Goal: Understand process/instructions: Learn how to perform a task or action

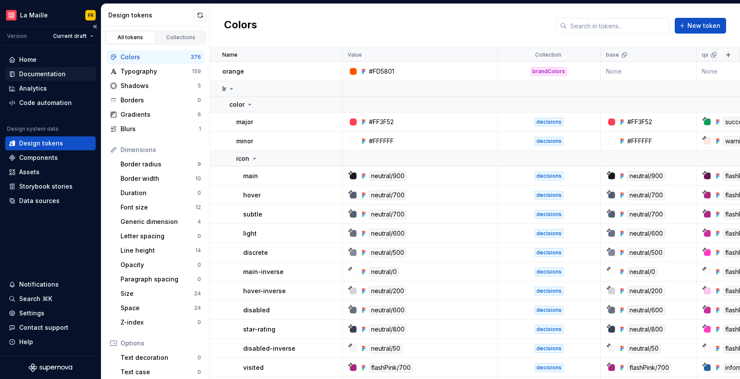
click at [29, 73] on div "Documentation" at bounding box center [42, 74] width 47 height 9
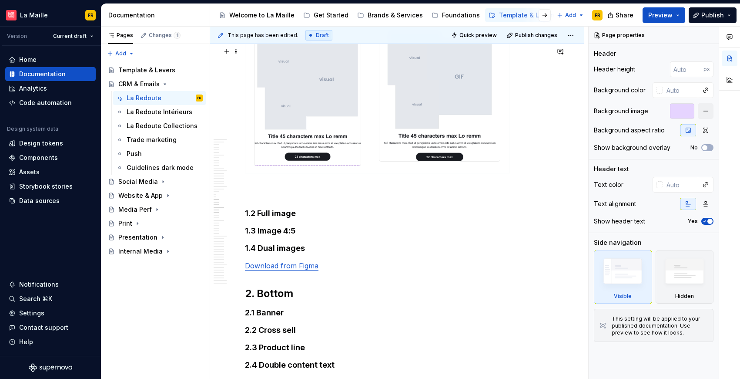
scroll to position [4867, 0]
click at [370, 198] on p at bounding box center [397, 192] width 304 height 10
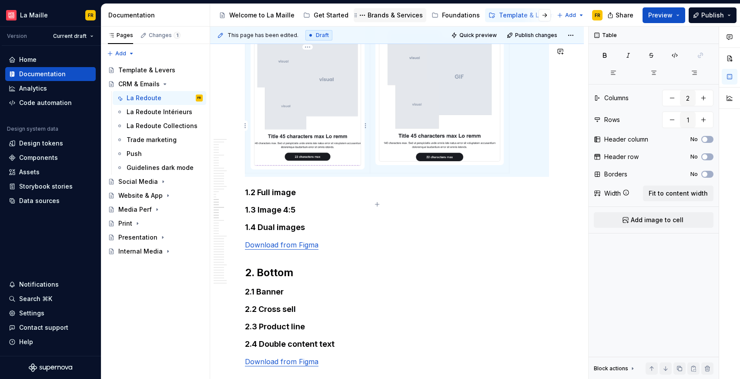
click at [388, 15] on div "Brands & Services" at bounding box center [395, 15] width 55 height 9
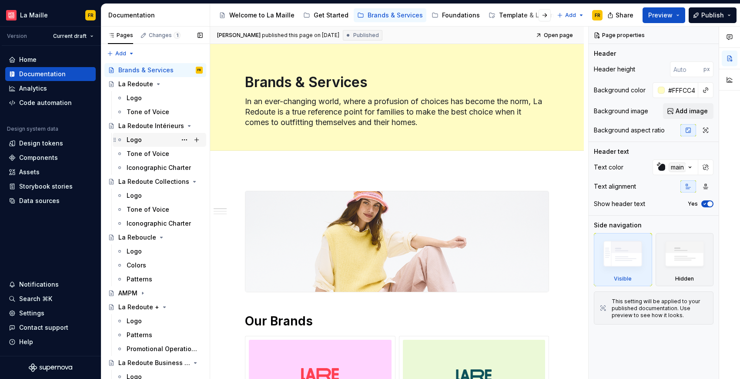
click at [145, 140] on div "Logo" at bounding box center [165, 140] width 76 height 12
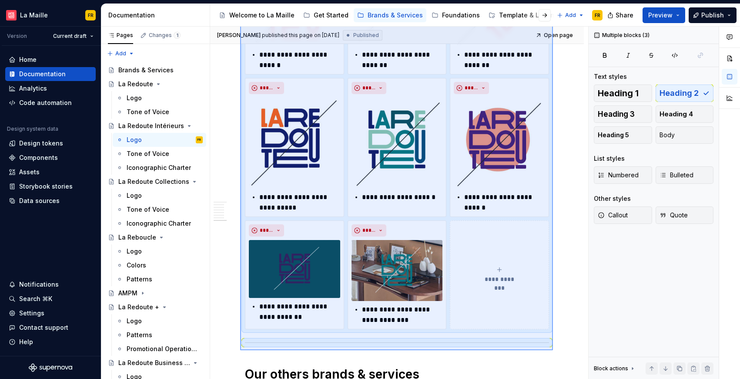
scroll to position [1606, 0]
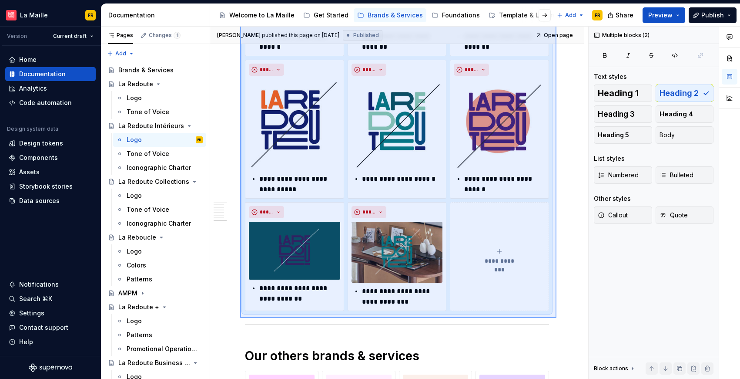
drag, startPoint x: 240, startPoint y: 159, endPoint x: 557, endPoint y: 318, distance: 354.3
click at [557, 318] on div "**********" at bounding box center [399, 203] width 378 height 353
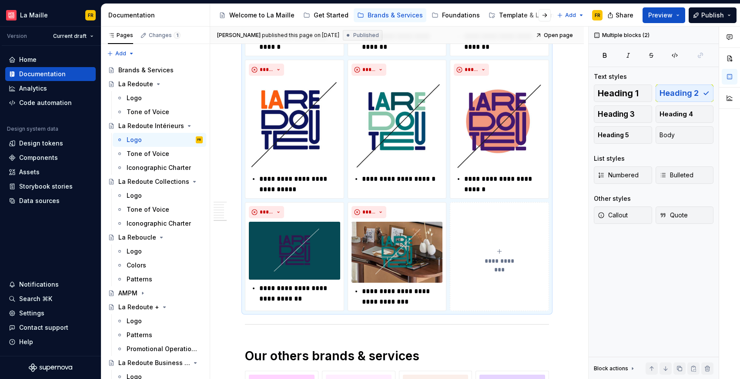
scroll to position [1537, 0]
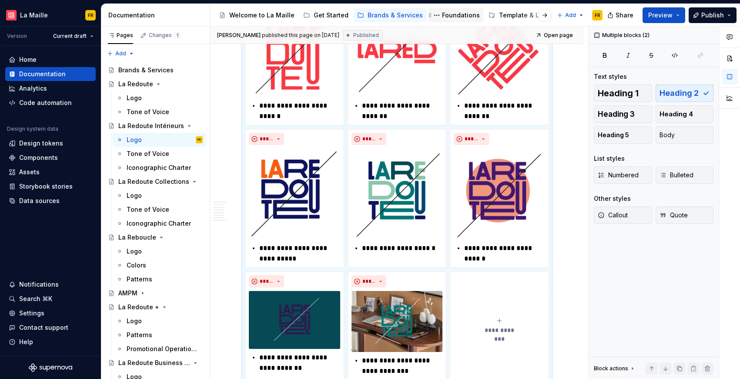
click at [449, 15] on div "Foundations" at bounding box center [461, 15] width 38 height 9
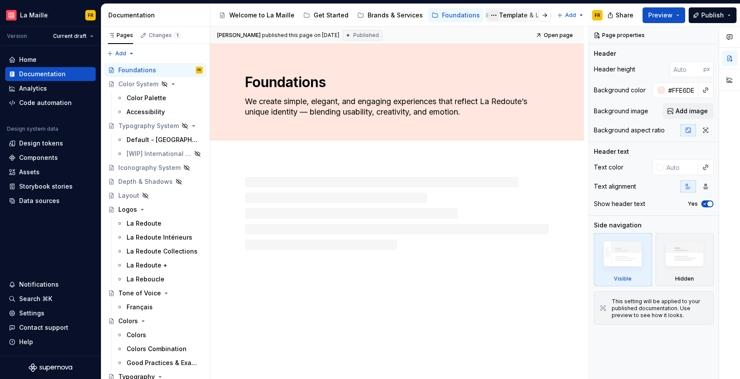
click at [489, 15] on button "Page tree" at bounding box center [494, 15] width 10 height 10
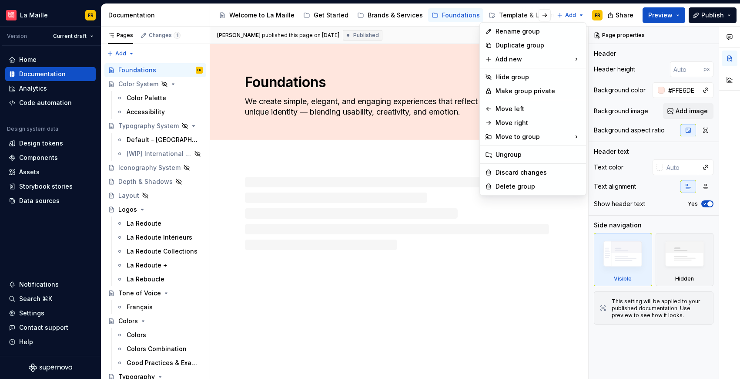
click at [498, 14] on html "[PERSON_NAME] FR Version Current draft Home Documentation Analytics Code automa…" at bounding box center [370, 189] width 740 height 379
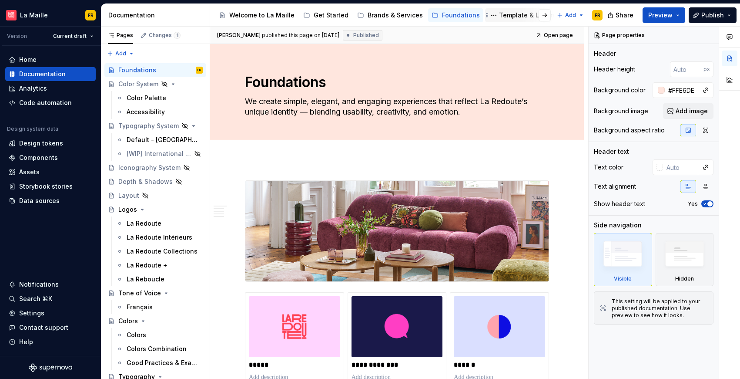
click at [502, 12] on div "Template & Levers" at bounding box center [527, 15] width 57 height 9
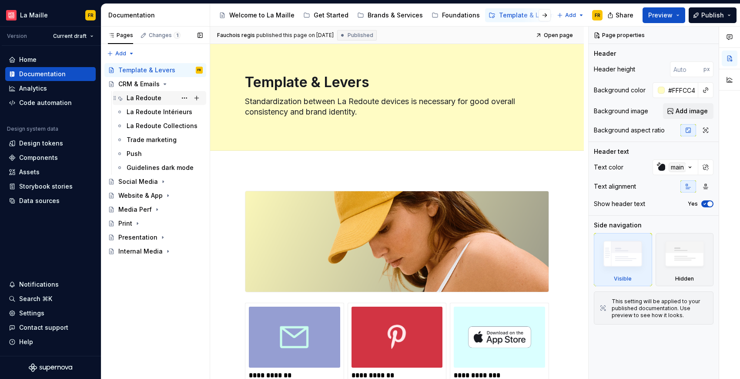
click at [136, 94] on div "La Redoute" at bounding box center [144, 98] width 35 height 9
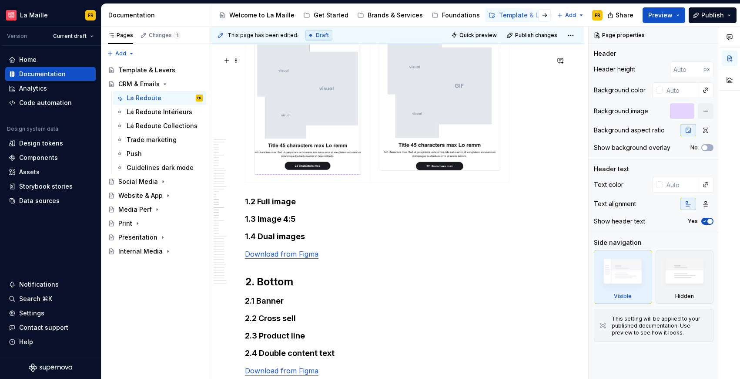
scroll to position [4865, 0]
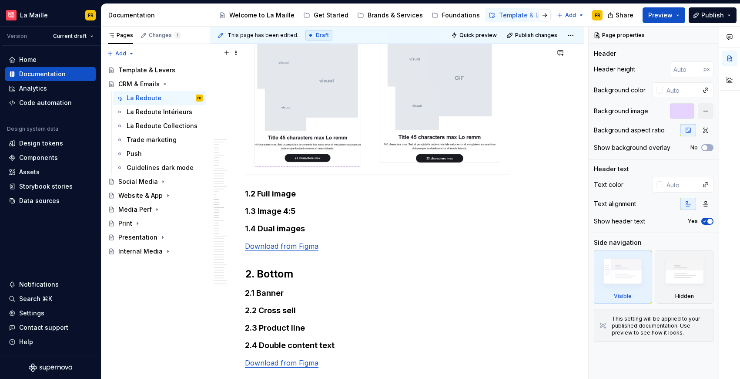
click at [270, 178] on div at bounding box center [397, 97] width 304 height 161
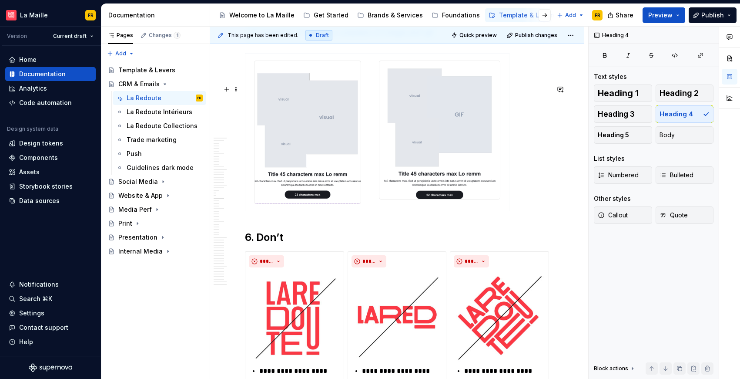
scroll to position [4831, 0]
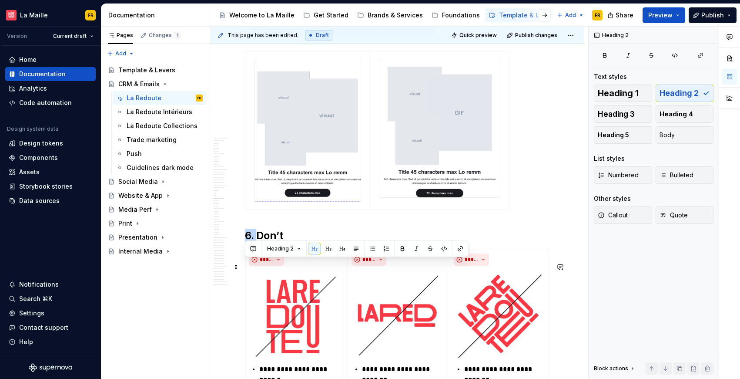
drag, startPoint x: 259, startPoint y: 265, endPoint x: 243, endPoint y: 267, distance: 16.3
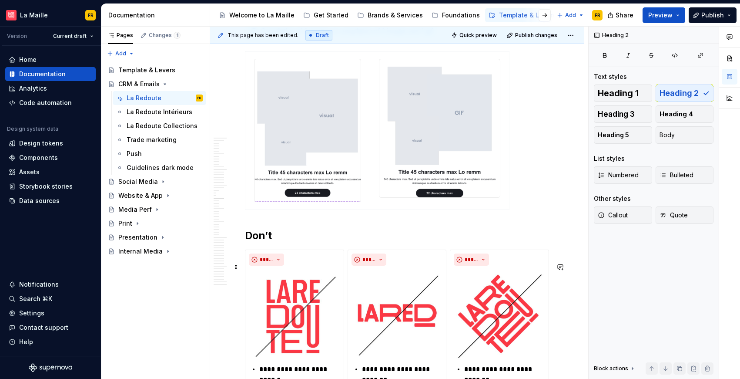
click at [263, 242] on h2 "Don’t" at bounding box center [397, 236] width 304 height 14
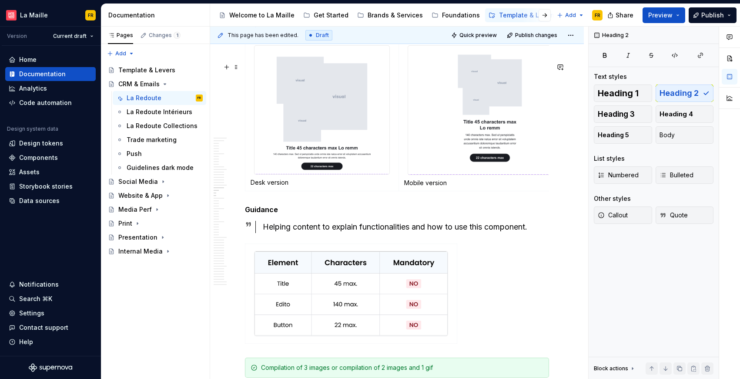
scroll to position [4498, 0]
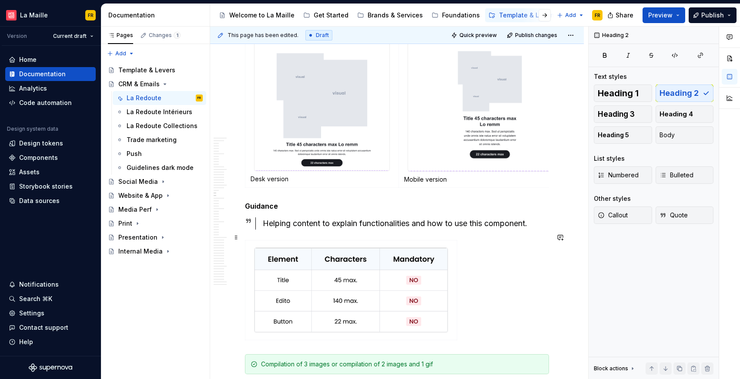
click at [261, 210] on h5 "Guidance" at bounding box center [397, 206] width 304 height 9
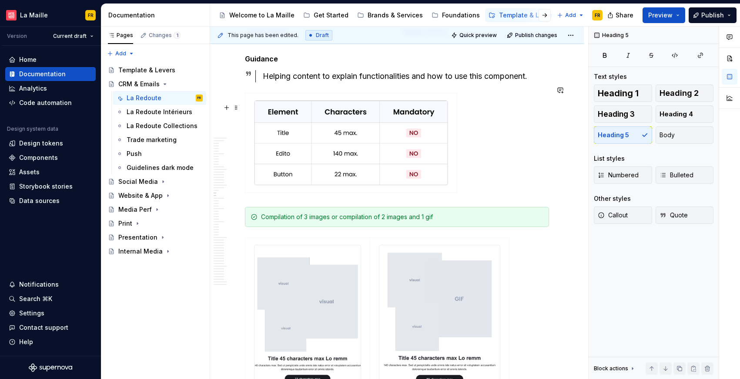
scroll to position [4740, 0]
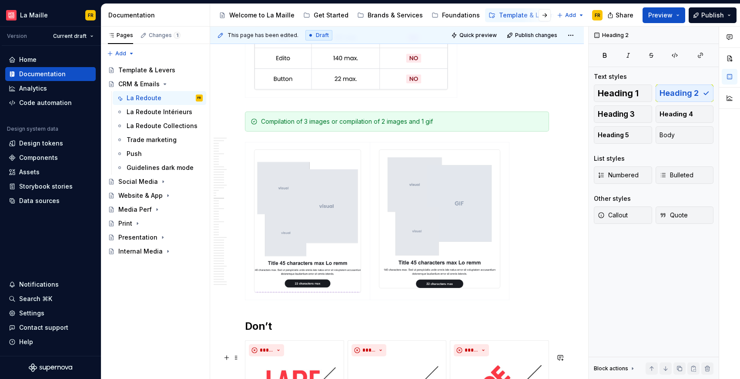
drag, startPoint x: 268, startPoint y: 352, endPoint x: 274, endPoint y: 350, distance: 6.2
click at [268, 333] on h2 "Don’t" at bounding box center [397, 326] width 304 height 14
click at [612, 135] on span "Heading 5" at bounding box center [613, 135] width 31 height 9
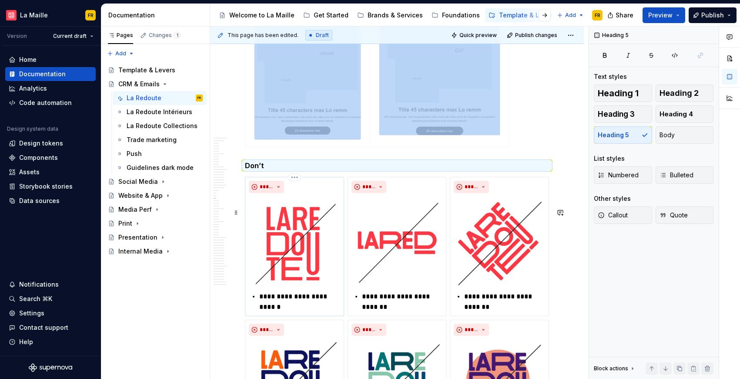
scroll to position [4893, 0]
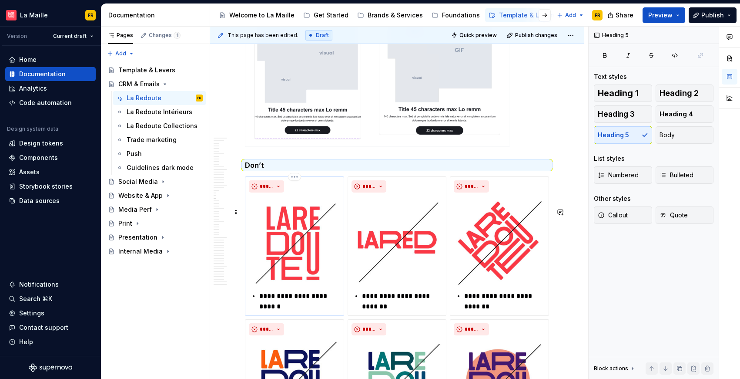
drag, startPoint x: 268, startPoint y: 328, endPoint x: 262, endPoint y: 327, distance: 5.7
click at [268, 312] on p "**********" at bounding box center [299, 301] width 81 height 21
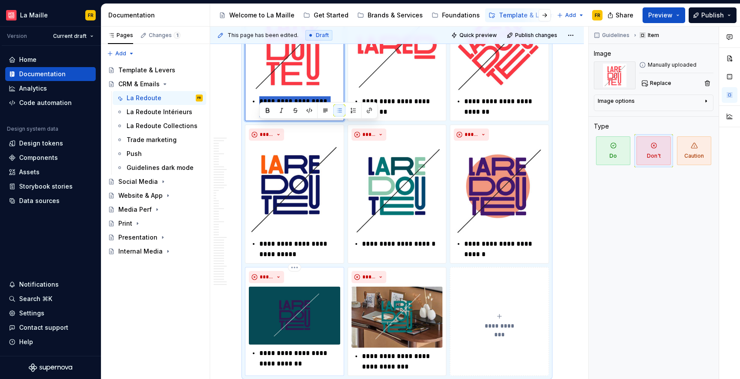
scroll to position [5094, 0]
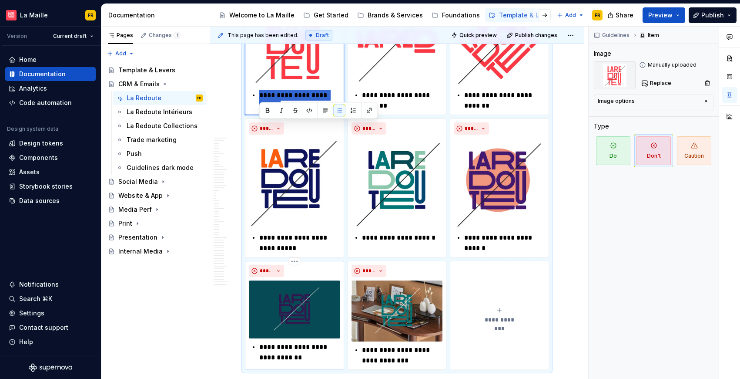
drag, startPoint x: 261, startPoint y: 326, endPoint x: 301, endPoint y: 329, distance: 40.1
click at [302, 330] on div "**********" at bounding box center [397, 173] width 304 height 394
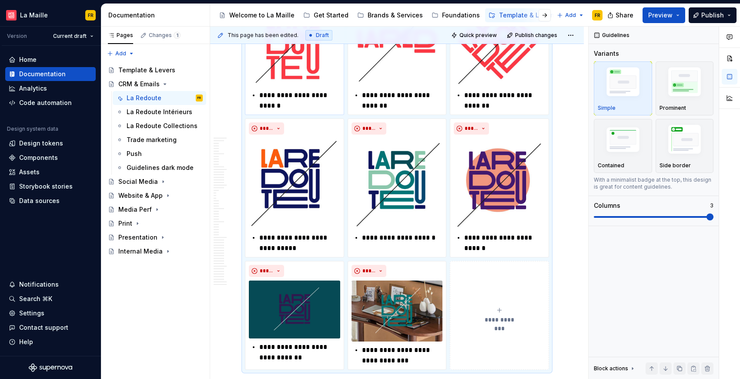
click at [285, 111] on p "**********" at bounding box center [299, 100] width 81 height 21
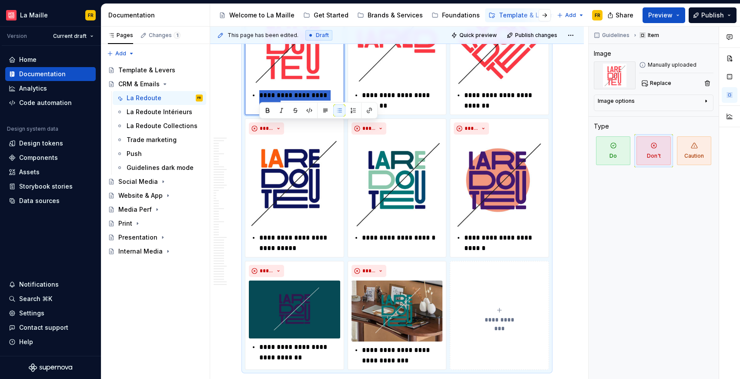
drag, startPoint x: 262, startPoint y: 128, endPoint x: 289, endPoint y: 139, distance: 29.3
click at [289, 111] on p "**********" at bounding box center [299, 100] width 81 height 21
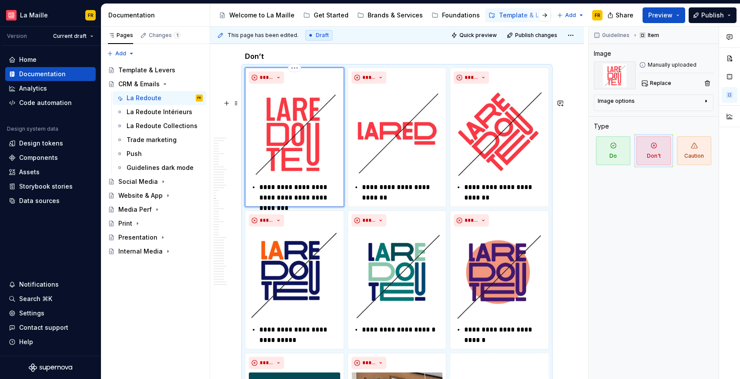
scroll to position [4971, 0]
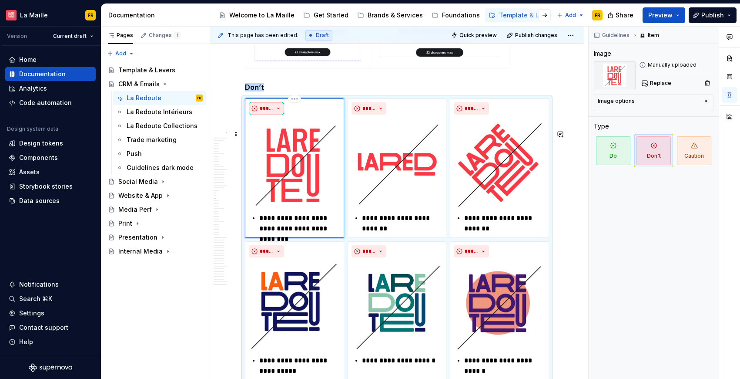
click at [262, 112] on span "*****" at bounding box center [266, 108] width 13 height 7
click at [276, 157] on div "Do" at bounding box center [280, 156] width 8 height 9
type textarea "*"
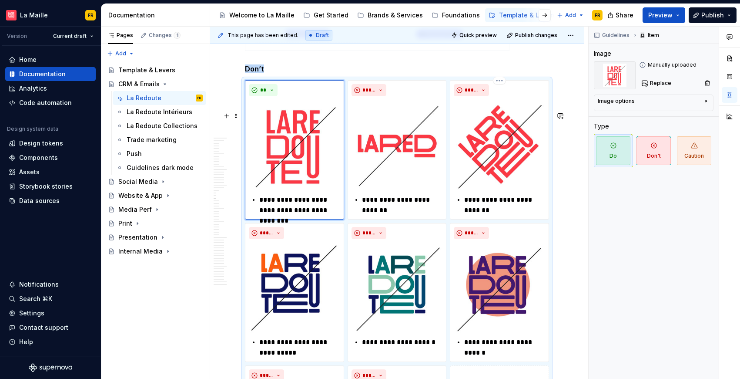
scroll to position [4979, 0]
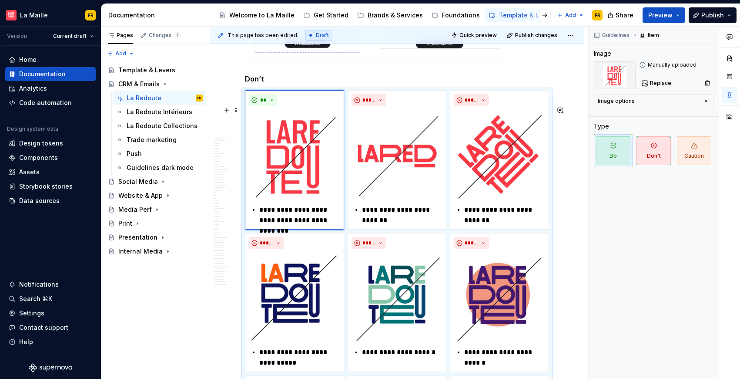
click at [247, 83] on h5 "Don’t" at bounding box center [397, 78] width 304 height 9
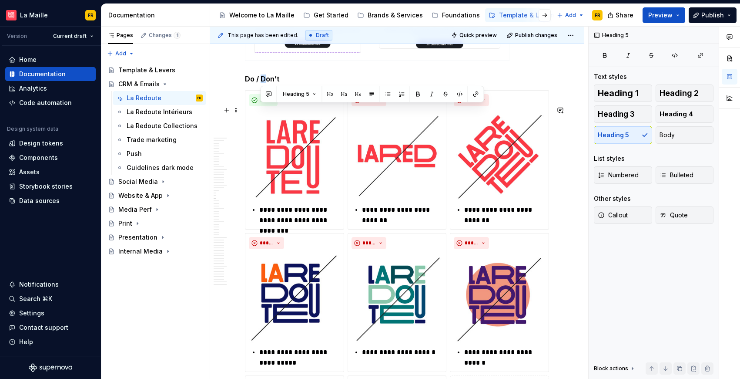
click at [262, 83] on h5 "Do / Don’t" at bounding box center [397, 78] width 304 height 9
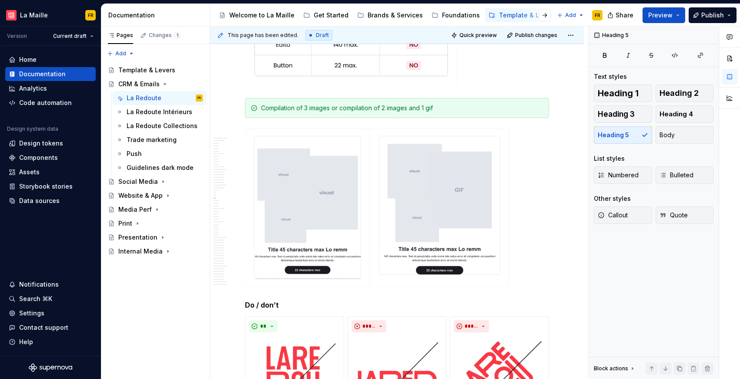
scroll to position [4810, 0]
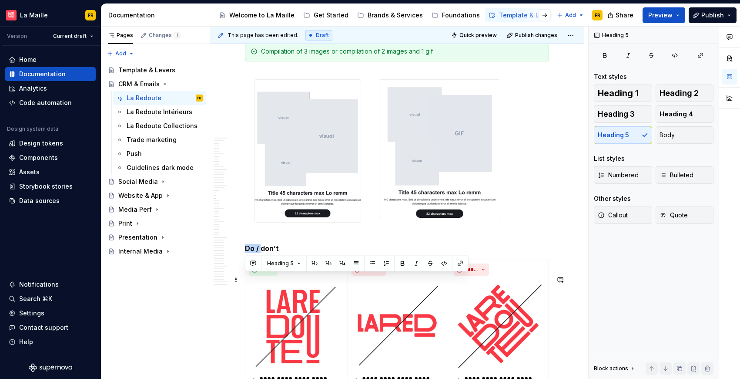
click at [262, 252] on h5 "Do / don’t" at bounding box center [397, 248] width 304 height 9
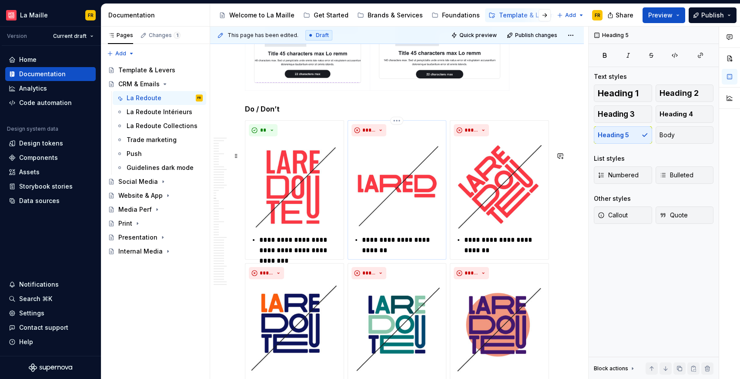
scroll to position [4950, 0]
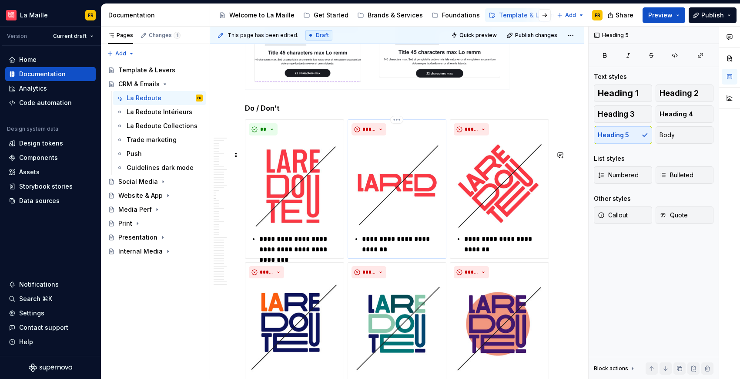
click at [365, 212] on img at bounding box center [397, 184] width 91 height 91
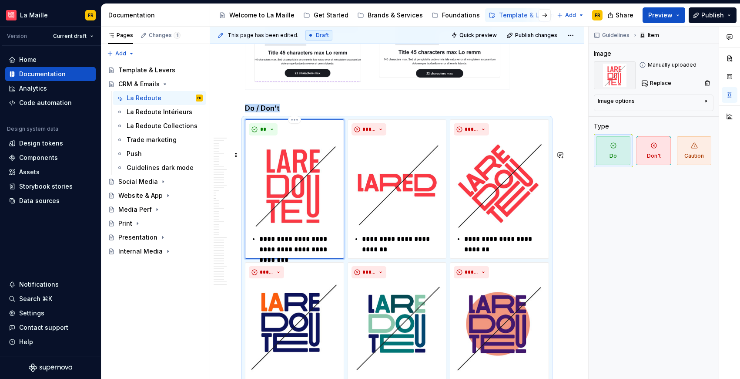
click at [303, 217] on img at bounding box center [294, 184] width 91 height 91
click at [662, 84] on span "Replace" at bounding box center [660, 83] width 21 height 7
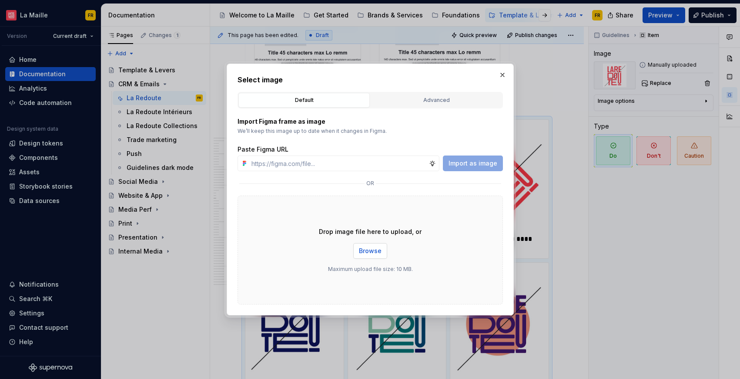
click at [370, 250] on span "Browse" at bounding box center [370, 250] width 23 height 9
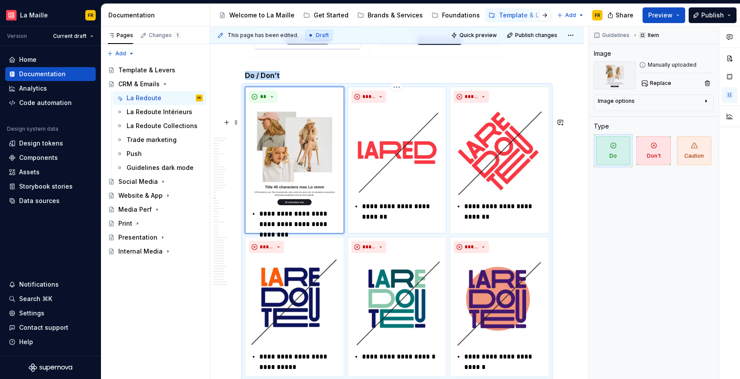
scroll to position [4983, 0]
click at [384, 155] on img at bounding box center [397, 152] width 91 height 91
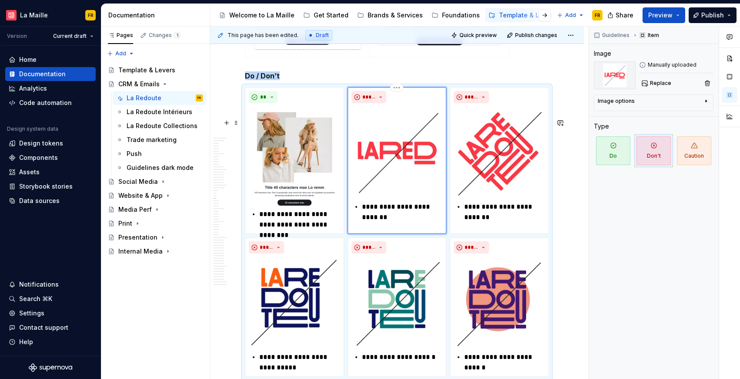
click at [385, 184] on img at bounding box center [397, 152] width 91 height 91
click at [656, 81] on span "Replace" at bounding box center [660, 83] width 21 height 7
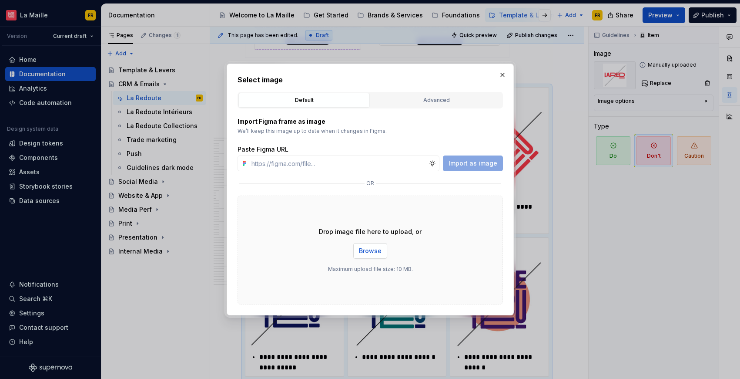
click at [367, 249] on span "Browse" at bounding box center [370, 250] width 23 height 9
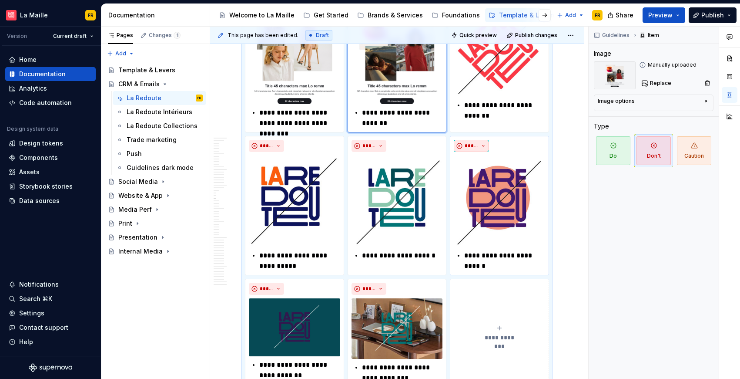
scroll to position [4986, 0]
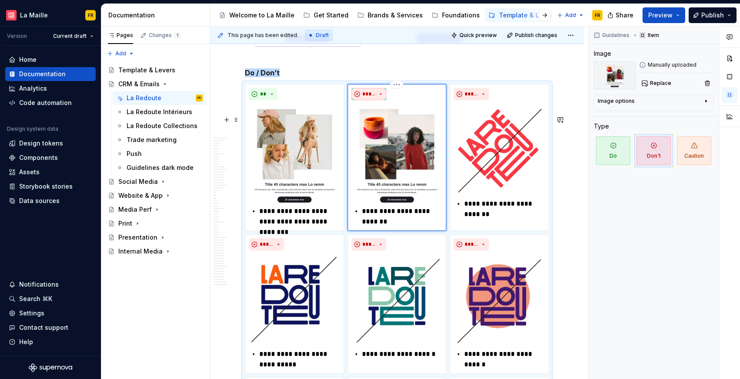
click at [381, 100] on button "*****" at bounding box center [369, 94] width 35 height 12
click at [390, 145] on div "Do" at bounding box center [401, 142] width 46 height 9
click at [505, 187] on img at bounding box center [499, 149] width 91 height 91
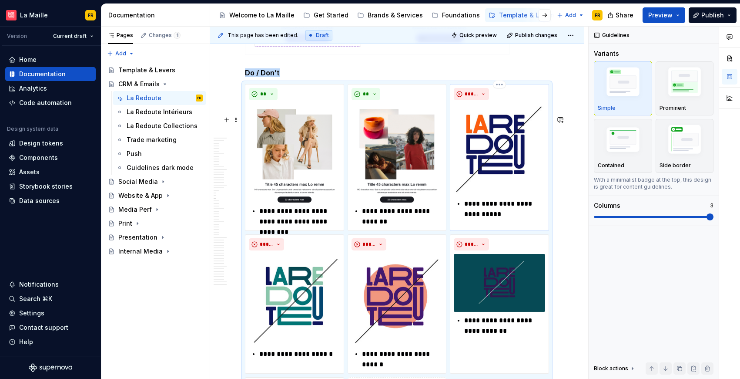
click at [504, 188] on img at bounding box center [499, 149] width 91 height 91
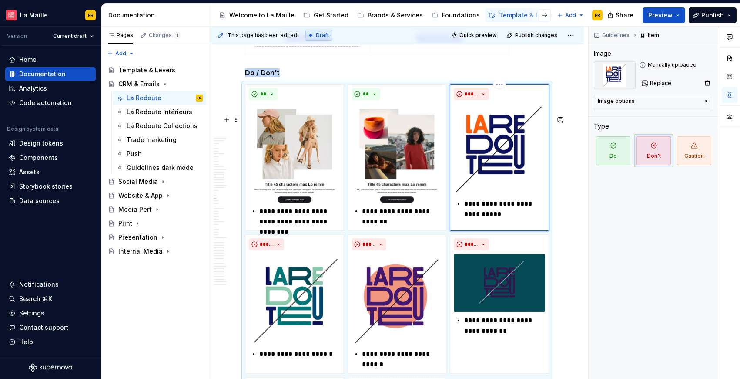
click at [497, 173] on img at bounding box center [499, 149] width 91 height 91
click at [656, 83] on span "Replace" at bounding box center [660, 83] width 21 height 7
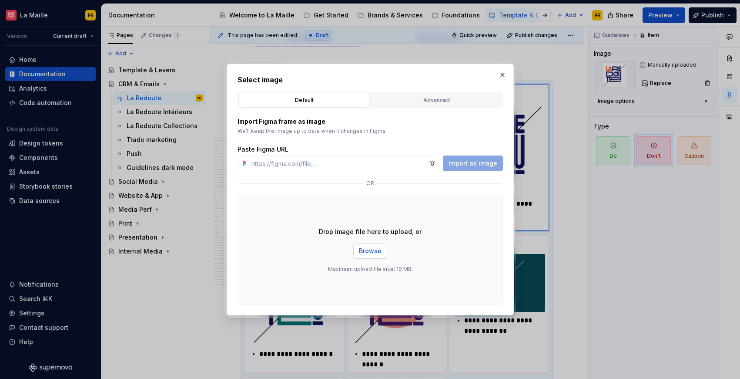
click at [373, 249] on span "Browse" at bounding box center [370, 250] width 23 height 9
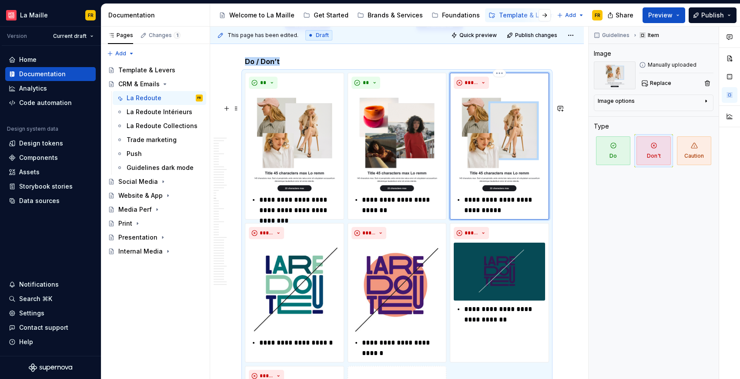
scroll to position [5000, 0]
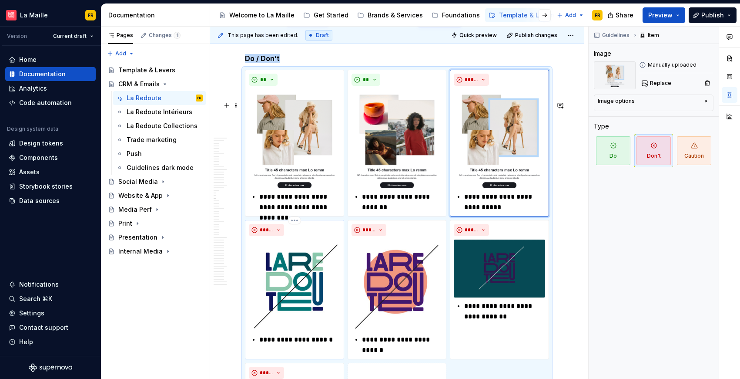
click at [301, 303] on img at bounding box center [294, 284] width 91 height 91
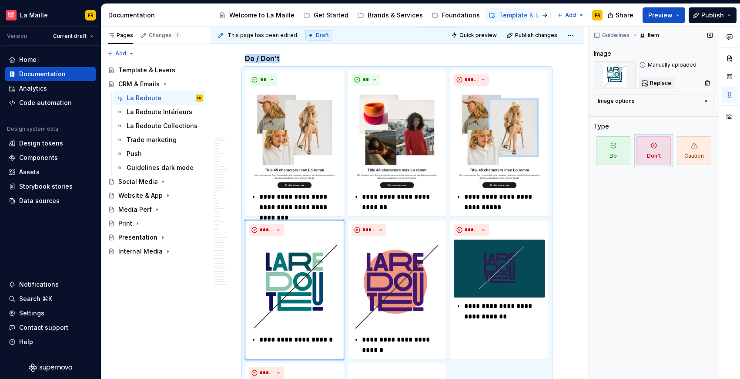
click at [653, 84] on span "Replace" at bounding box center [660, 83] width 21 height 7
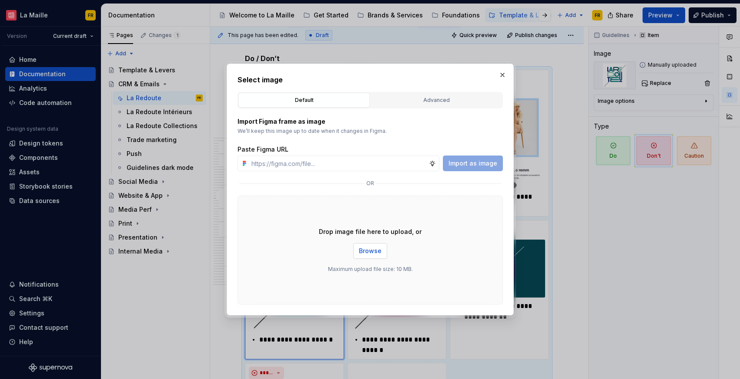
click at [372, 251] on span "Browse" at bounding box center [370, 250] width 23 height 9
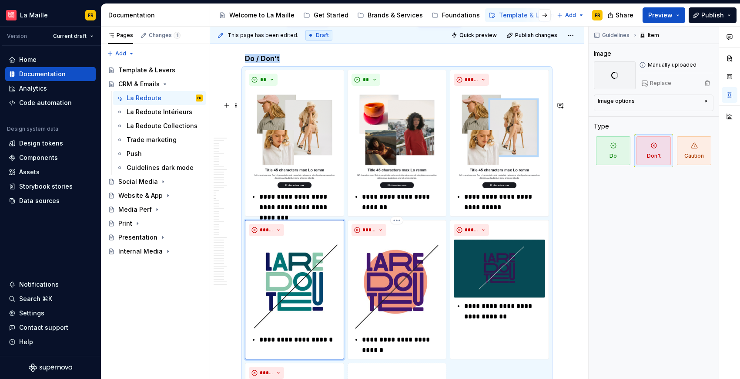
scroll to position [5136, 0]
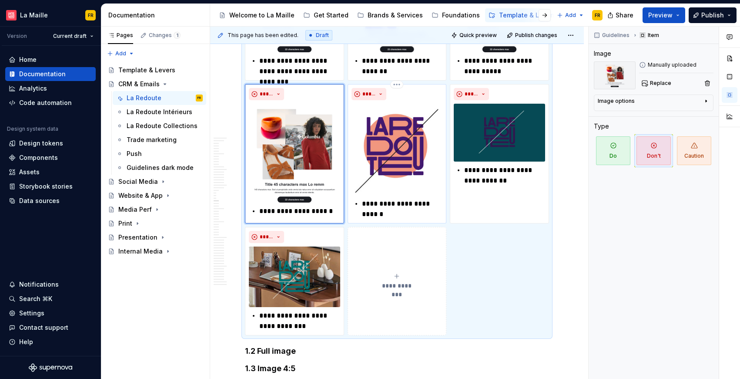
click at [415, 166] on img at bounding box center [397, 149] width 91 height 91
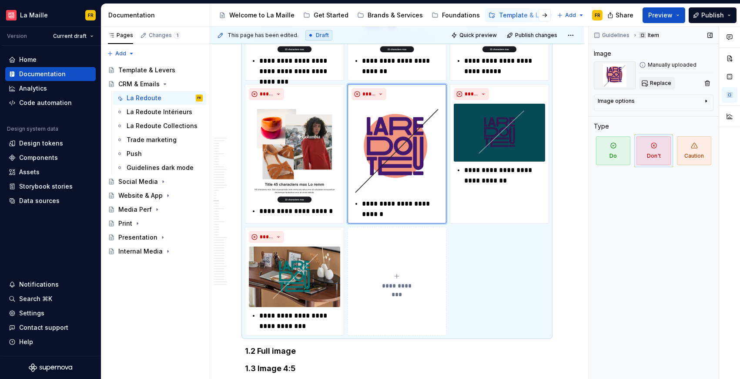
click at [656, 80] on span "Replace" at bounding box center [660, 83] width 21 height 7
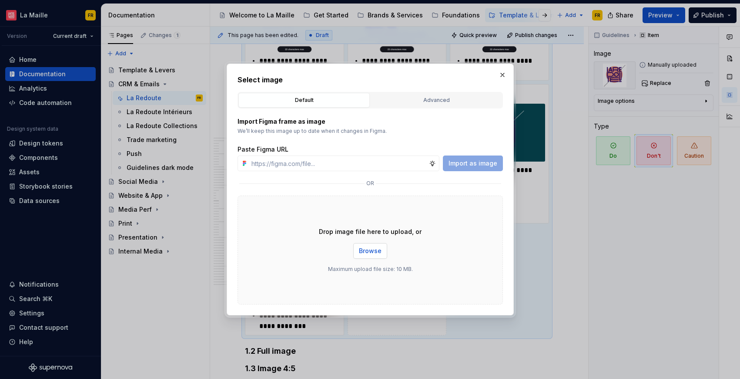
click at [369, 248] on span "Browse" at bounding box center [370, 250] width 23 height 9
click at [500, 74] on button "button" at bounding box center [503, 75] width 12 height 12
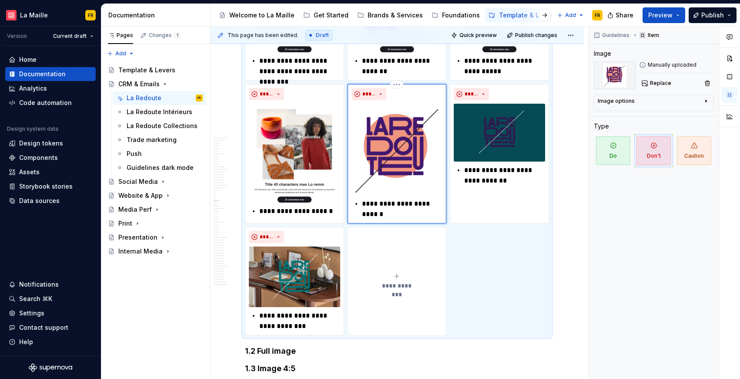
click at [400, 186] on img at bounding box center [397, 149] width 91 height 91
click at [409, 172] on img at bounding box center [397, 149] width 91 height 91
click at [657, 79] on button "Replace" at bounding box center [657, 83] width 36 height 12
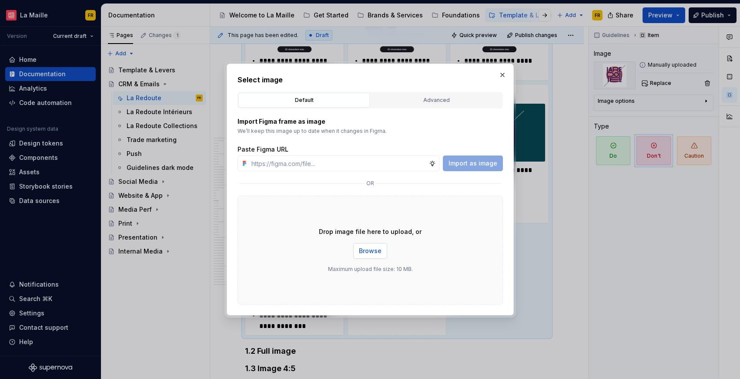
click at [370, 248] on span "Browse" at bounding box center [370, 250] width 23 height 9
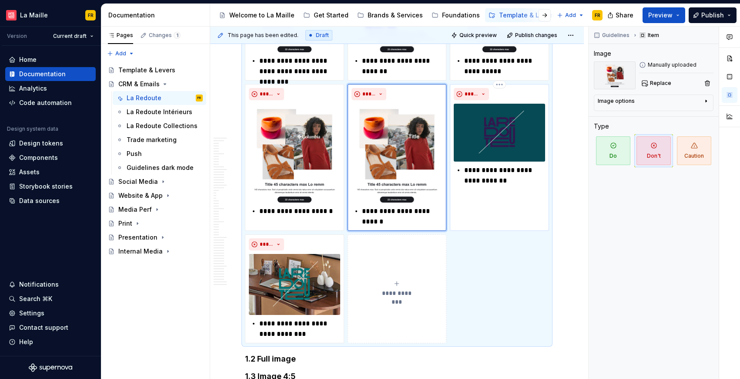
click at [498, 161] on img at bounding box center [499, 133] width 91 height 58
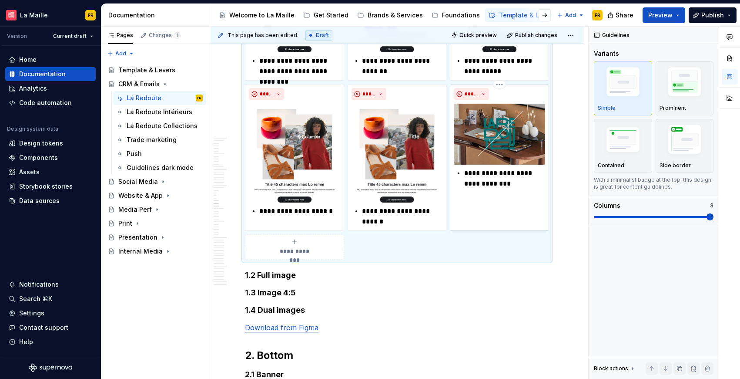
click at [498, 165] on img at bounding box center [499, 134] width 91 height 61
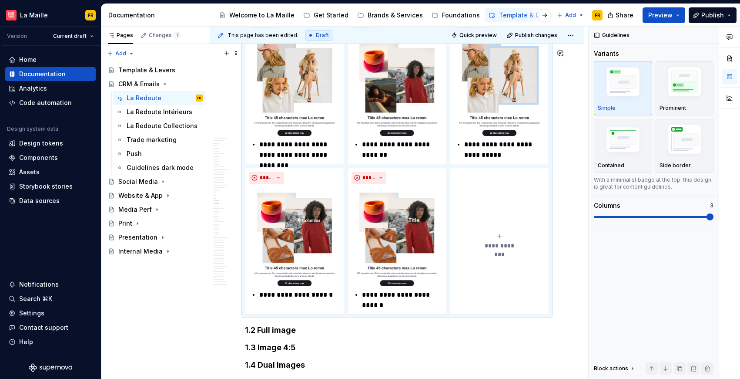
scroll to position [5053, 0]
click at [391, 160] on p "**********" at bounding box center [402, 149] width 81 height 21
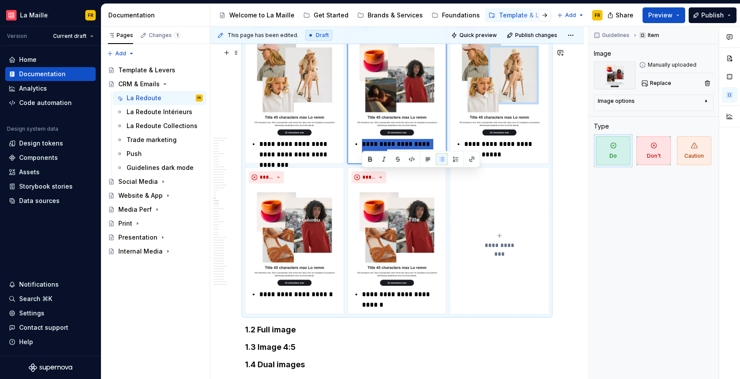
drag, startPoint x: 363, startPoint y: 175, endPoint x: 422, endPoint y: 191, distance: 60.4
click at [422, 164] on div "**********" at bounding box center [397, 90] width 99 height 147
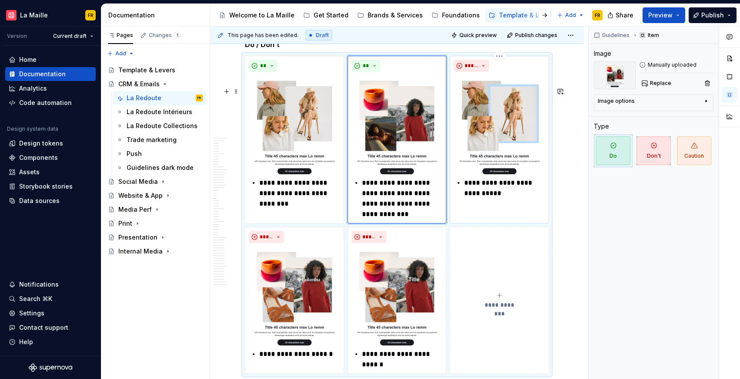
scroll to position [4999, 0]
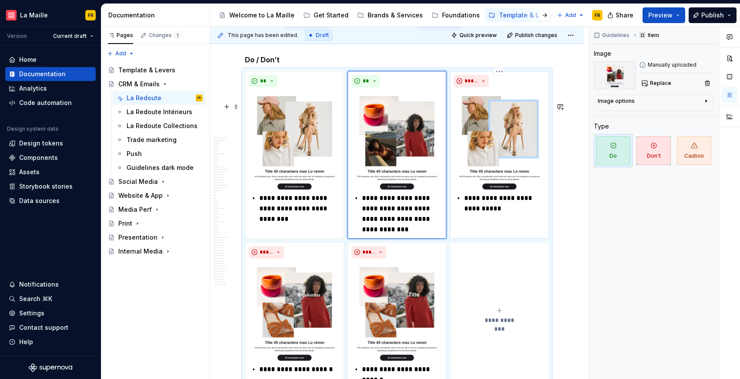
click at [486, 214] on p "**********" at bounding box center [504, 203] width 81 height 21
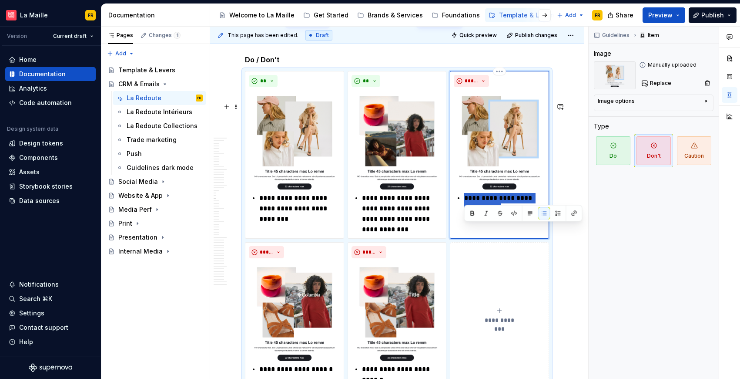
drag, startPoint x: 466, startPoint y: 230, endPoint x: 516, endPoint y: 257, distance: 57.5
click at [516, 239] on div "**********" at bounding box center [499, 155] width 99 height 168
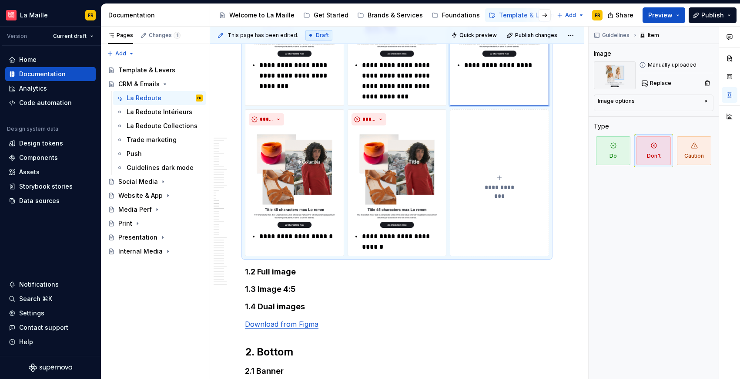
scroll to position [5143, 0]
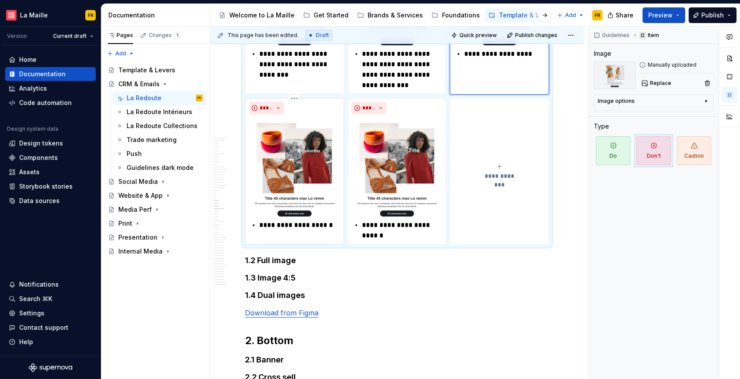
click at [302, 230] on p "**********" at bounding box center [299, 225] width 81 height 10
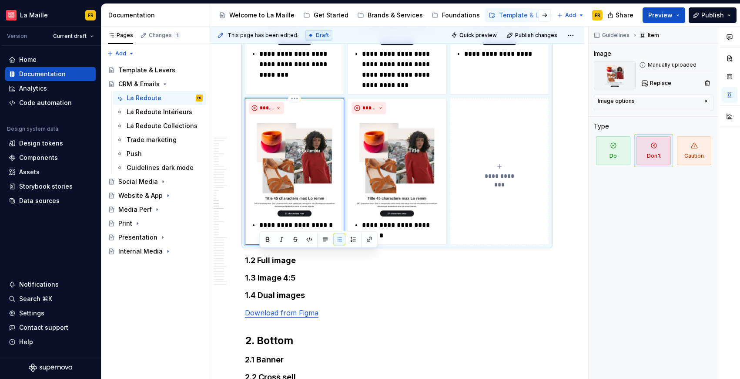
click at [275, 230] on p "**********" at bounding box center [299, 225] width 81 height 10
click at [384, 241] on p "**********" at bounding box center [402, 230] width 81 height 21
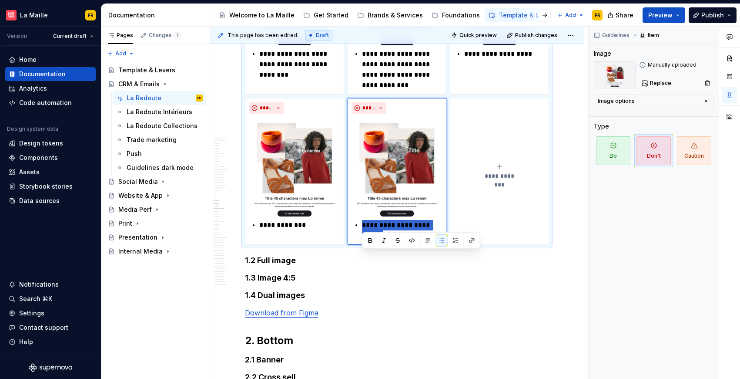
drag, startPoint x: 363, startPoint y: 259, endPoint x: 394, endPoint y: 281, distance: 38.3
paste div
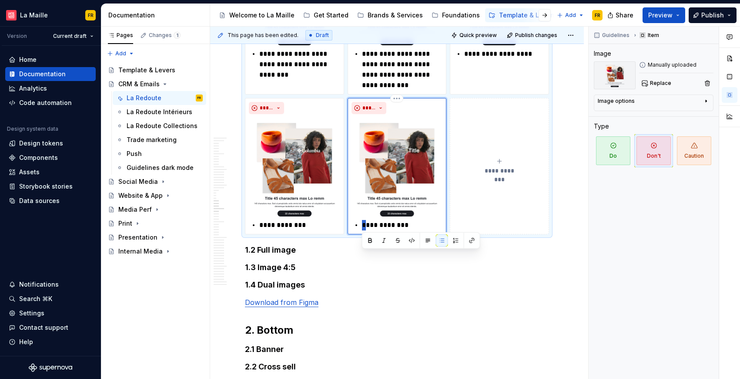
click at [362, 230] on p "**********" at bounding box center [402, 225] width 81 height 10
type textarea "*"
click at [259, 230] on p "**********" at bounding box center [299, 225] width 81 height 10
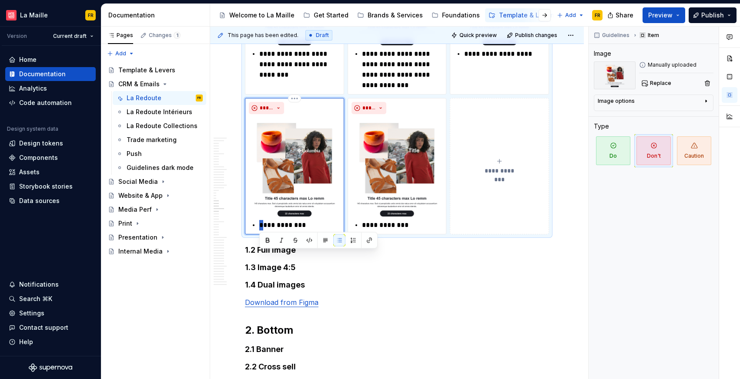
type textarea "*"
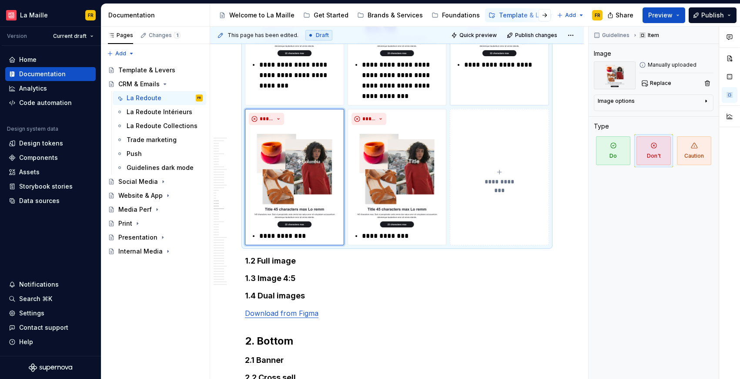
scroll to position [5067, 0]
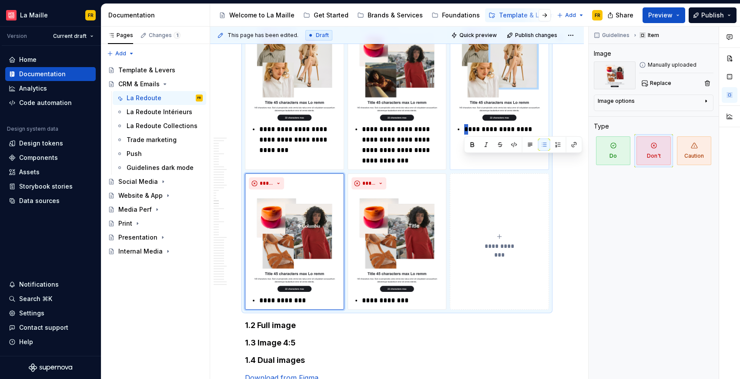
click at [465, 135] on p "**********" at bounding box center [504, 129] width 81 height 10
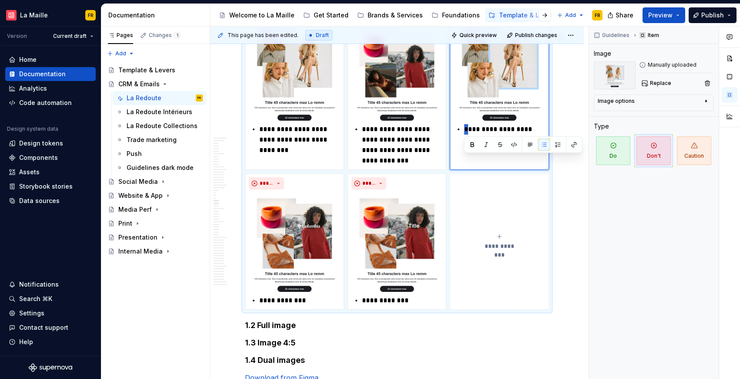
type textarea "*"
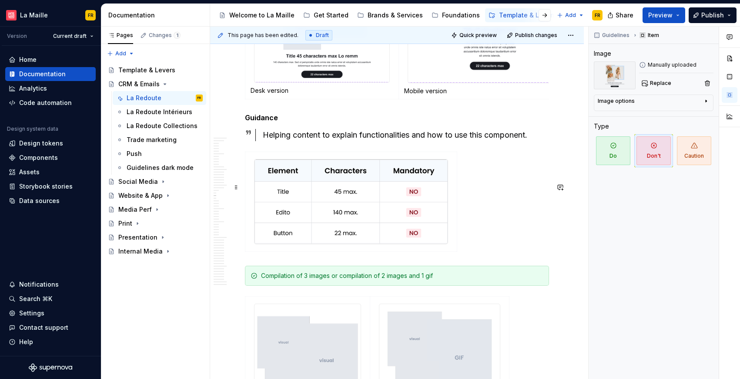
scroll to position [4396, 0]
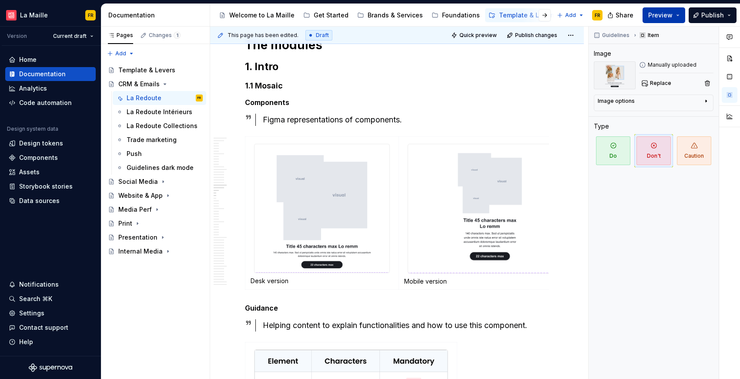
click at [671, 14] on span "Preview" at bounding box center [661, 15] width 24 height 9
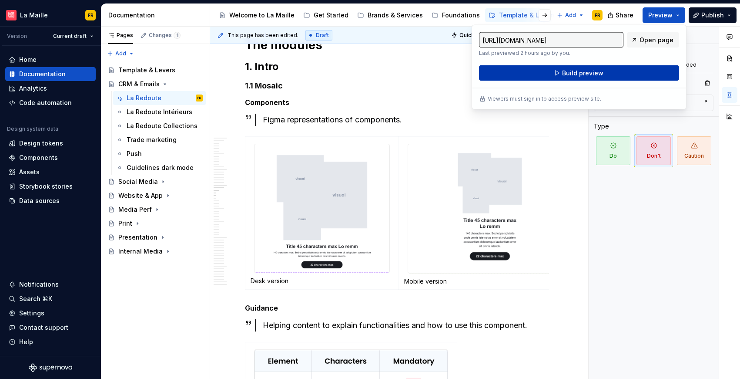
click at [628, 72] on button "Build preview" at bounding box center [579, 73] width 200 height 16
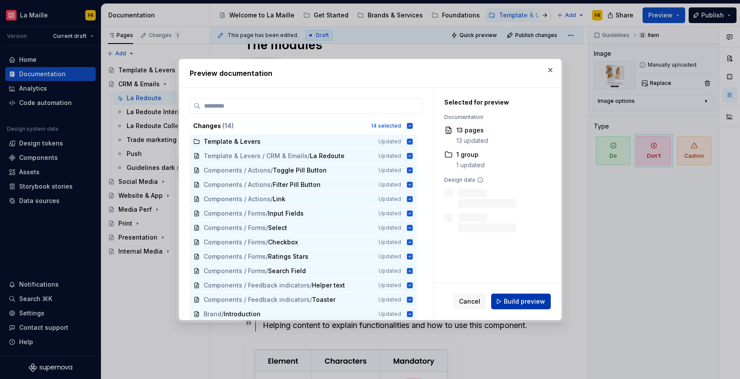
click at [533, 300] on span "Build preview" at bounding box center [524, 301] width 41 height 9
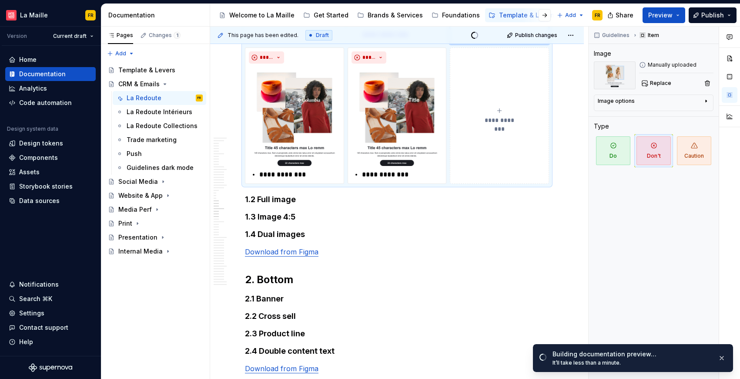
scroll to position [5206, 0]
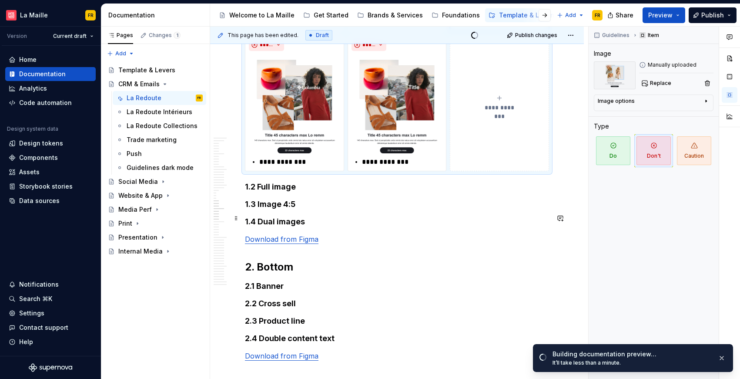
click at [307, 192] on h4 "1.2 Full image" at bounding box center [397, 187] width 304 height 10
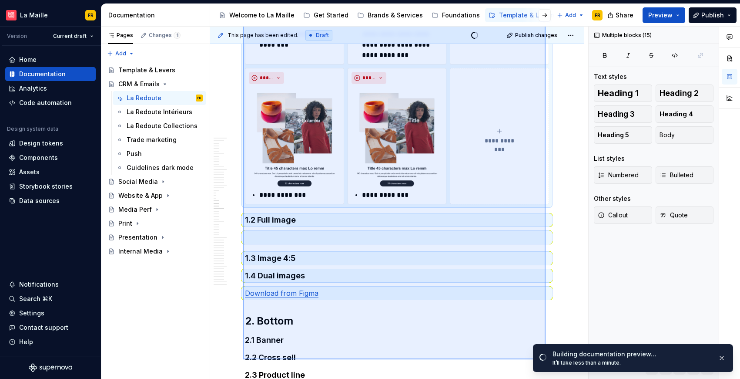
scroll to position [5185, 0]
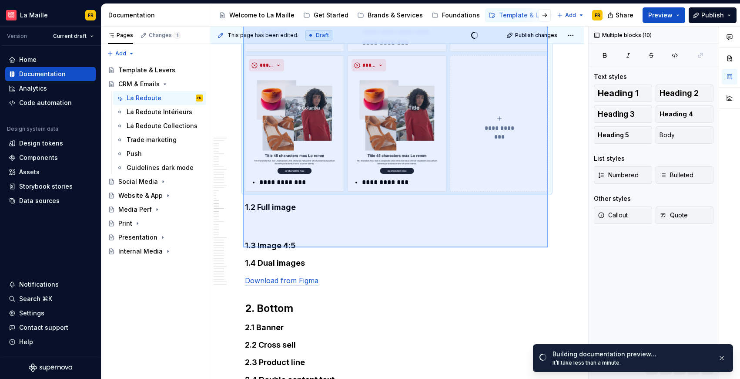
drag, startPoint x: 243, startPoint y: 196, endPoint x: 548, endPoint y: 247, distance: 309.9
click at [548, 247] on div "This page has been edited. Draft Quick preview Publish changes CRM & Emails Edi…" at bounding box center [399, 203] width 378 height 353
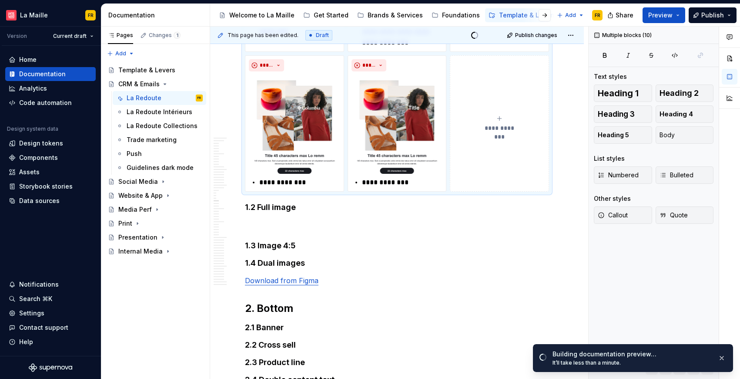
scroll to position [5094, 0]
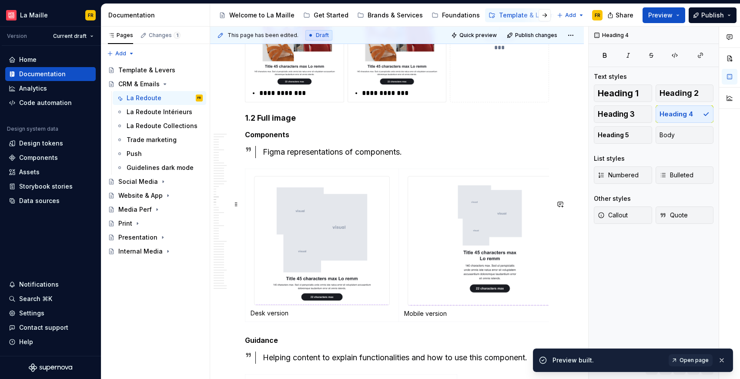
scroll to position [5219, 0]
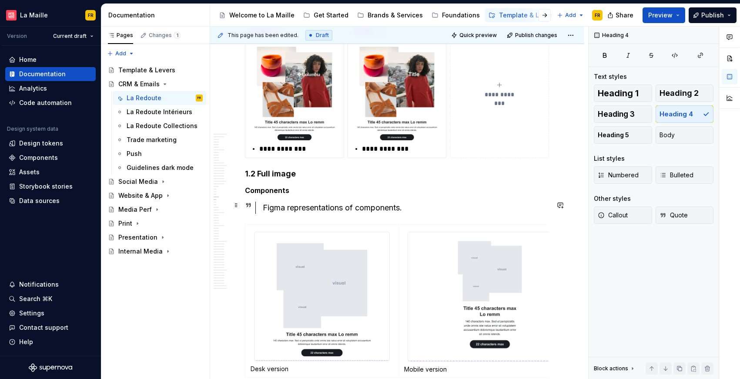
click at [285, 179] on h4 "1.2 Full image" at bounding box center [397, 173] width 304 height 10
click at [275, 195] on h5 "Components" at bounding box center [397, 190] width 304 height 9
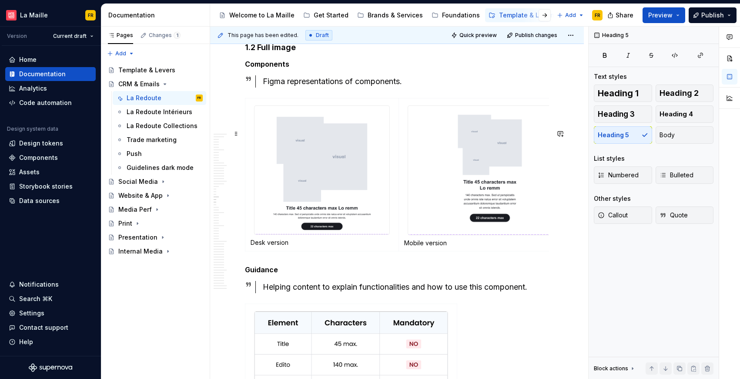
scroll to position [5166, 0]
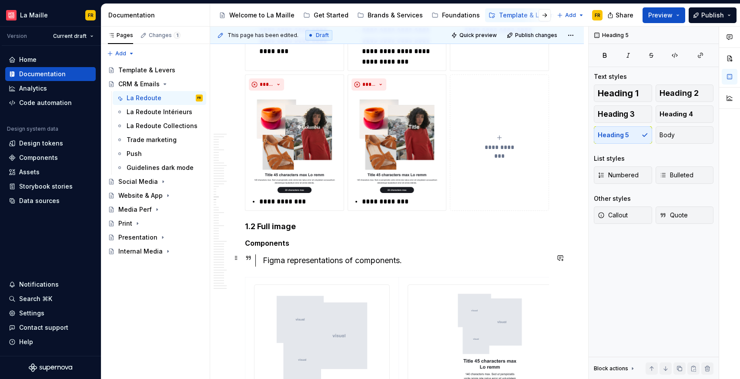
click at [270, 232] on h4 "1.2 Full image" at bounding box center [397, 226] width 304 height 10
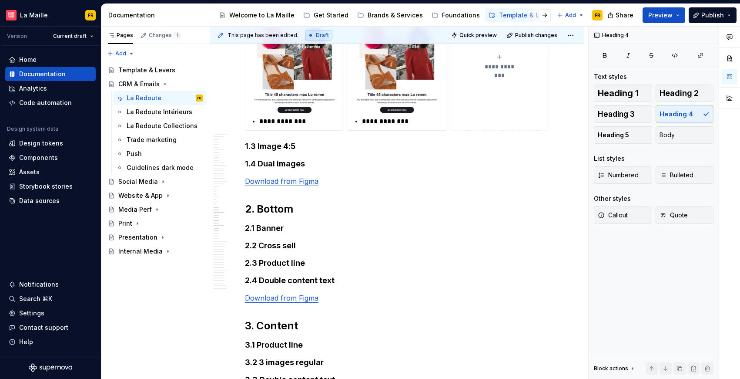
scroll to position [6177, 0]
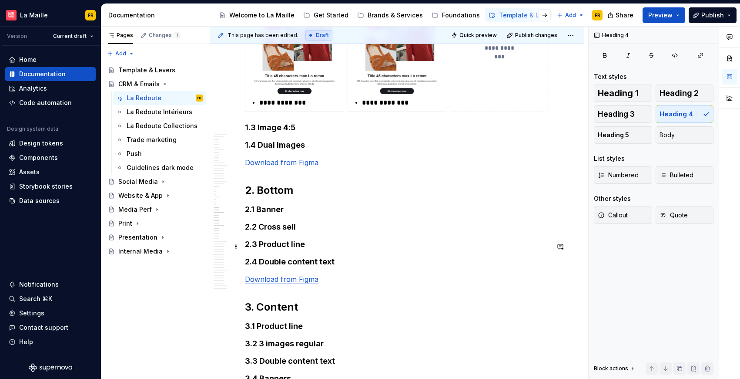
click at [276, 215] on h4 "2.1 Banner" at bounding box center [397, 209] width 304 height 10
click at [283, 197] on h2 "2. Bottom" at bounding box center [397, 190] width 304 height 14
click at [292, 133] on h4 "1.3 Image 4:5" at bounding box center [397, 127] width 304 height 10
click at [296, 150] on h4 "1.4 Dual images" at bounding box center [397, 145] width 304 height 10
click at [289, 133] on h4 "1.3 Image 4:5" at bounding box center [397, 127] width 304 height 10
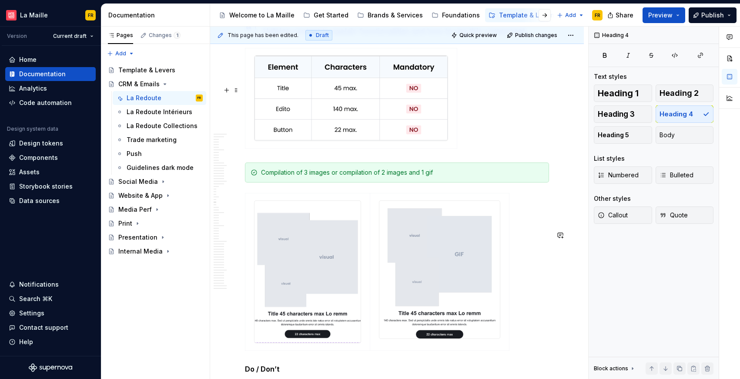
scroll to position [5424, 0]
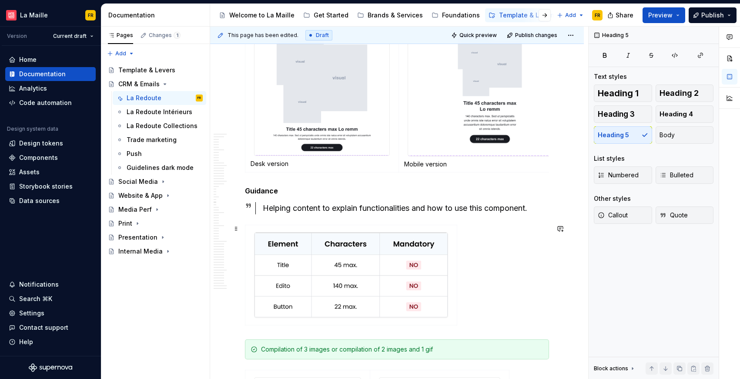
click at [266, 195] on h5 "Guidance" at bounding box center [397, 190] width 304 height 9
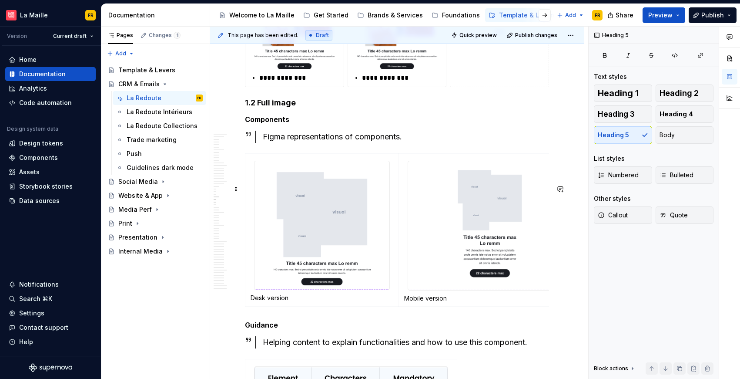
scroll to position [5300, 0]
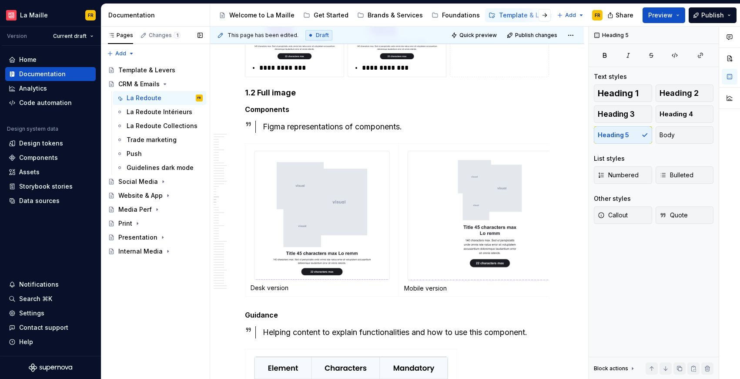
type textarea "*"
